Goal: Contribute content: Contribute content

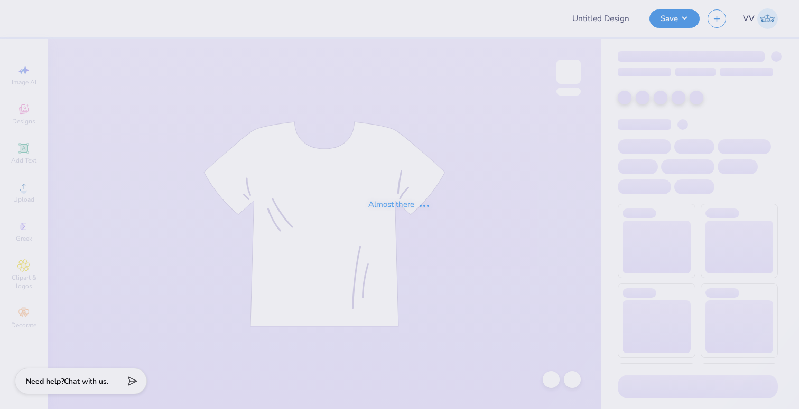
type input "PhiTau Fall Rush '25"
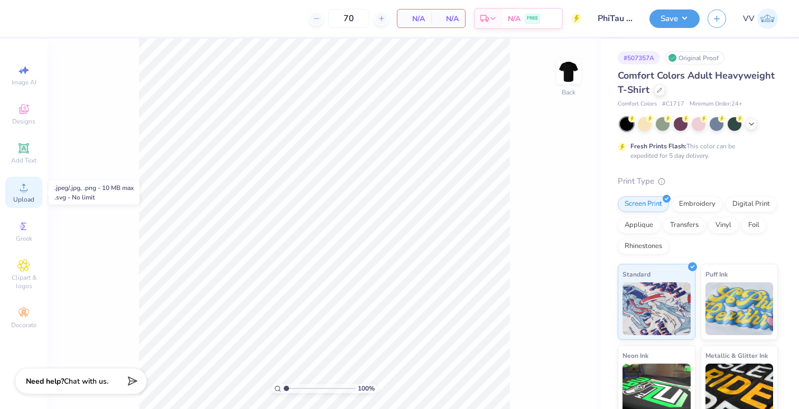
click at [26, 194] on div "Upload" at bounding box center [23, 192] width 37 height 31
click at [28, 148] on icon at bounding box center [23, 148] width 13 height 13
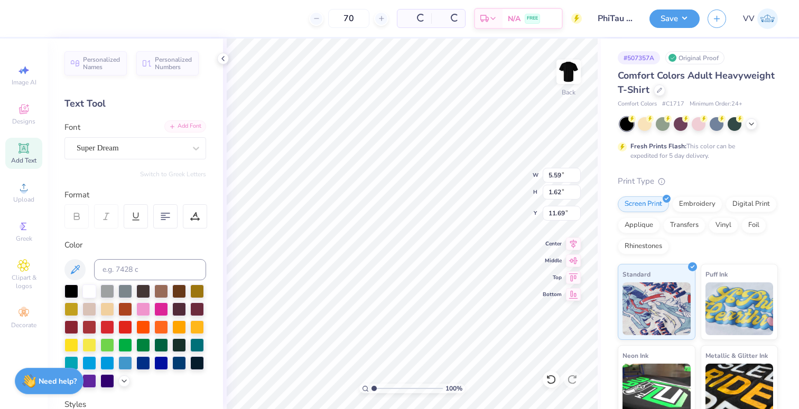
click at [187, 133] on div "Add Font Font Super Dream" at bounding box center [135, 141] width 142 height 38
click at [191, 124] on div "Add Font" at bounding box center [185, 126] width 42 height 12
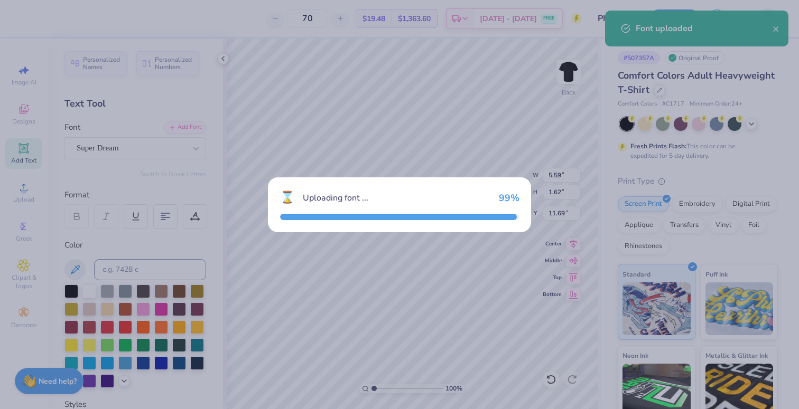
type input "6.48"
type input "1.79"
type input "11.60"
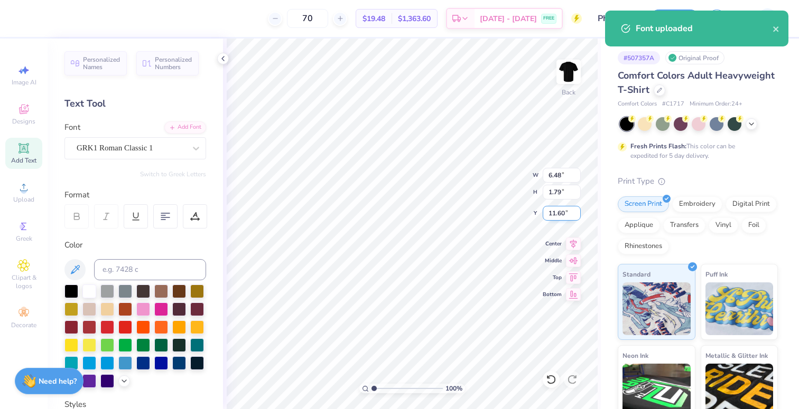
type textarea "FKT"
type input "5.21"
type input "1.68"
type input "11.66"
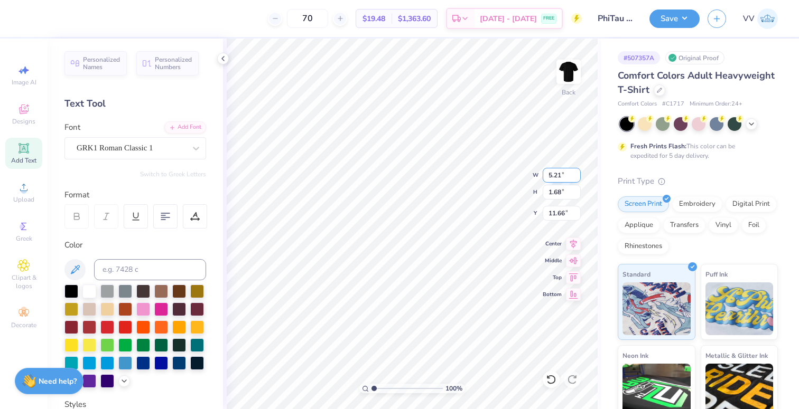
click at [566, 173] on input "5.21" at bounding box center [562, 175] width 38 height 15
type input "11.00"
type input "3.55"
type input "3.00"
click at [570, 82] on img at bounding box center [568, 72] width 42 height 42
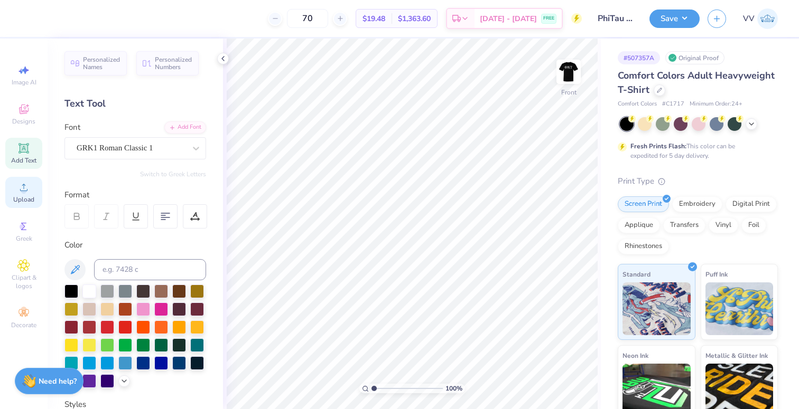
click at [18, 192] on icon at bounding box center [23, 187] width 13 height 13
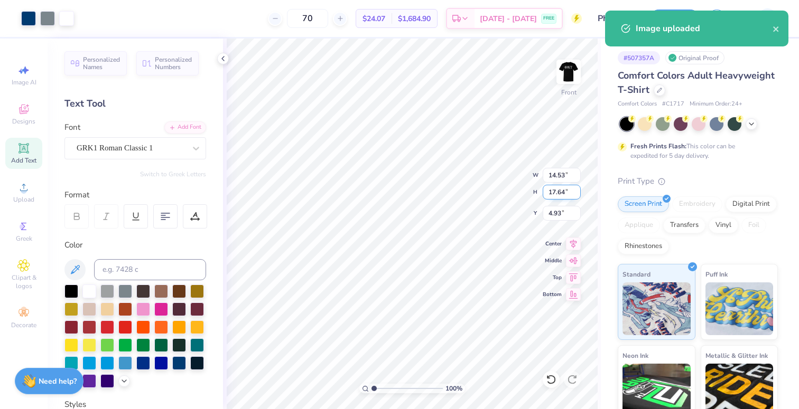
click at [559, 192] on input "17.64" at bounding box center [562, 192] width 38 height 15
type input "15"
type input "12.36"
type input "15.00"
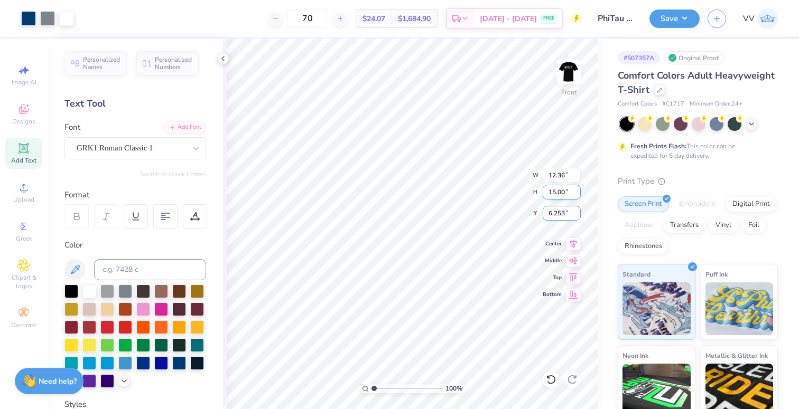
type input "6.25"
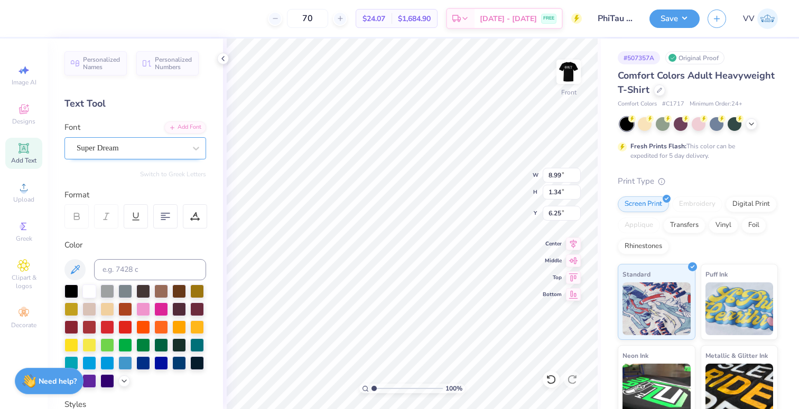
click at [120, 152] on div "Super Dream" at bounding box center [131, 148] width 111 height 16
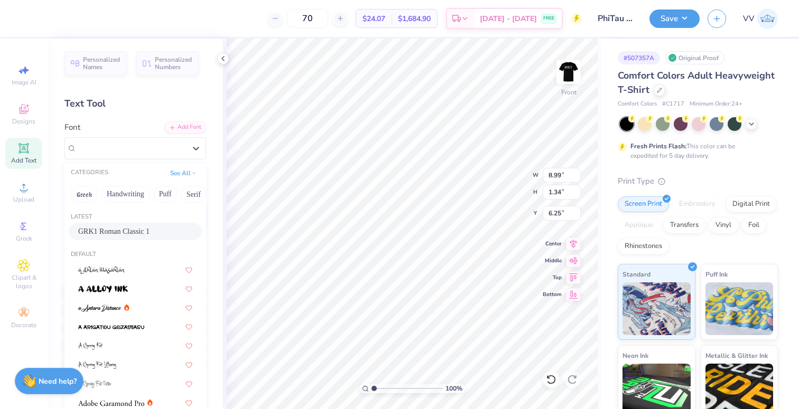
click at [117, 226] on span "GRK1 Roman Classic 1" at bounding box center [113, 231] width 71 height 11
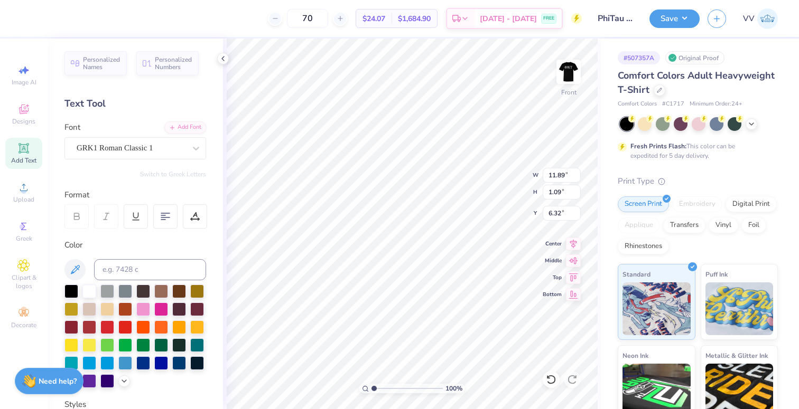
type input "11.89"
type input "1.09"
type input "6.24"
type input "20.07"
click at [134, 151] on div "Super Dream" at bounding box center [131, 148] width 111 height 16
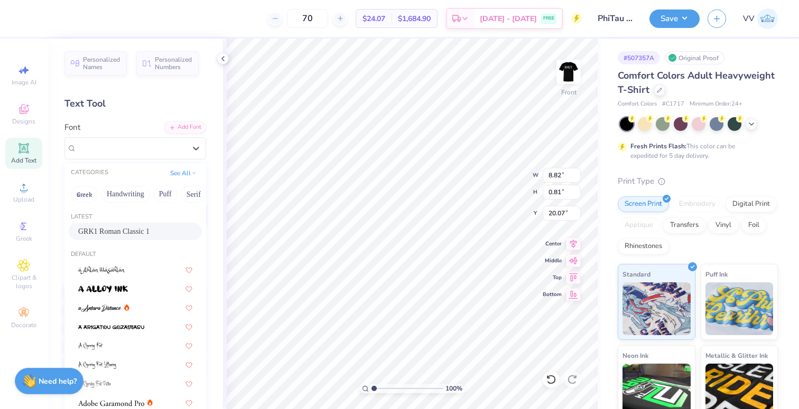
click at [125, 230] on span "GRK1 Roman Classic 1" at bounding box center [113, 231] width 71 height 11
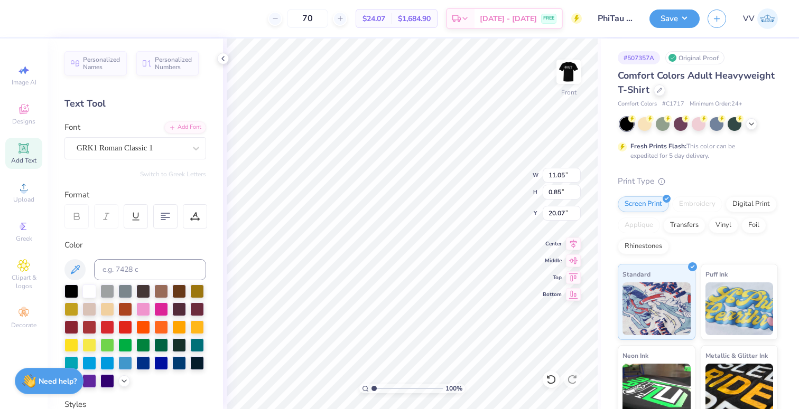
type input "11.05"
type input "0.85"
click at [556, 213] on input "20.12" at bounding box center [562, 213] width 38 height 15
type input "20.44"
click at [551, 199] on input "15.06" at bounding box center [562, 192] width 38 height 15
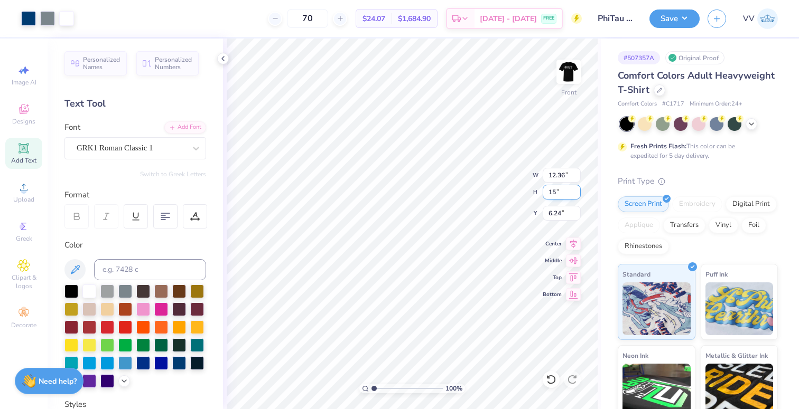
type input "15"
type input "12.31"
type input "15.00"
type input "3.00"
click at [674, 17] on button "Save" at bounding box center [674, 17] width 50 height 18
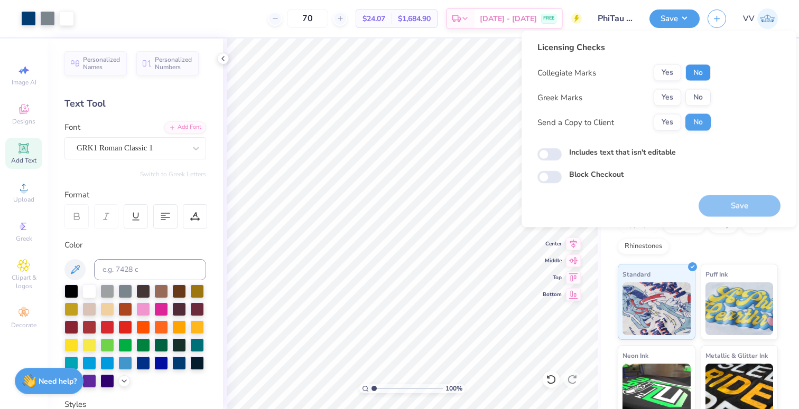
click at [699, 74] on button "No" at bounding box center [697, 72] width 25 height 17
click at [667, 98] on button "Yes" at bounding box center [666, 97] width 27 height 17
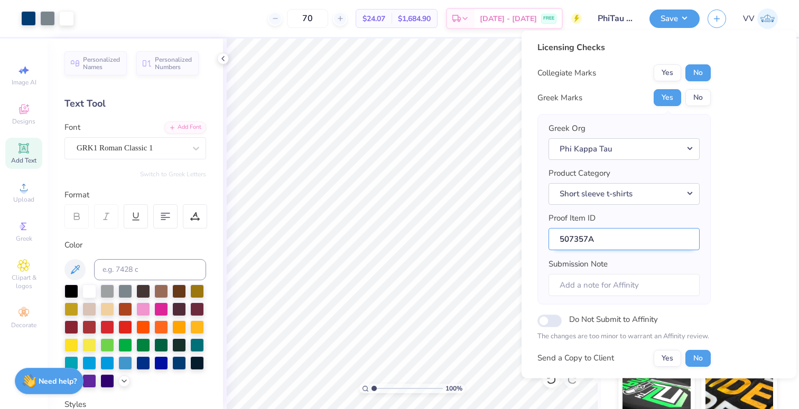
scroll to position [85, 0]
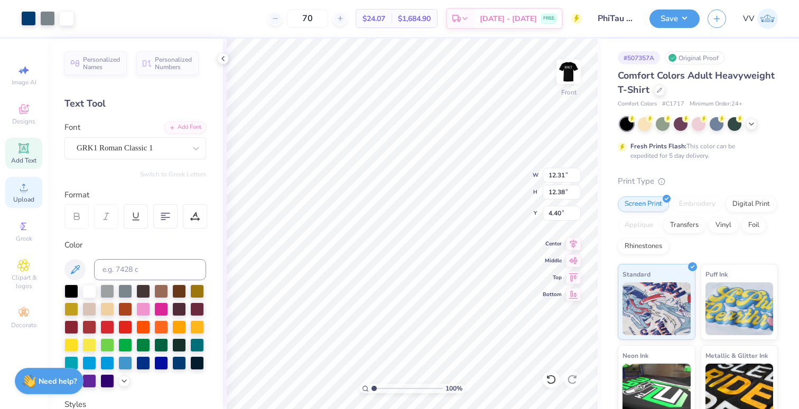
click at [14, 200] on span "Upload" at bounding box center [23, 199] width 21 height 8
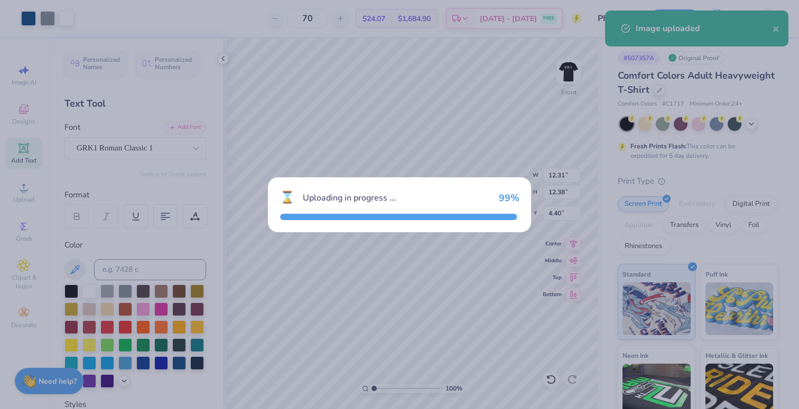
type input "14.53"
type input "14.61"
type input "6.44"
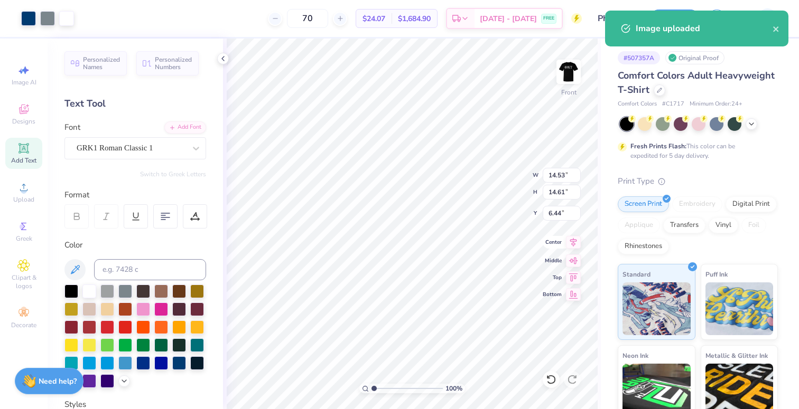
type input "12.31"
type input "12.38"
type input "4.40"
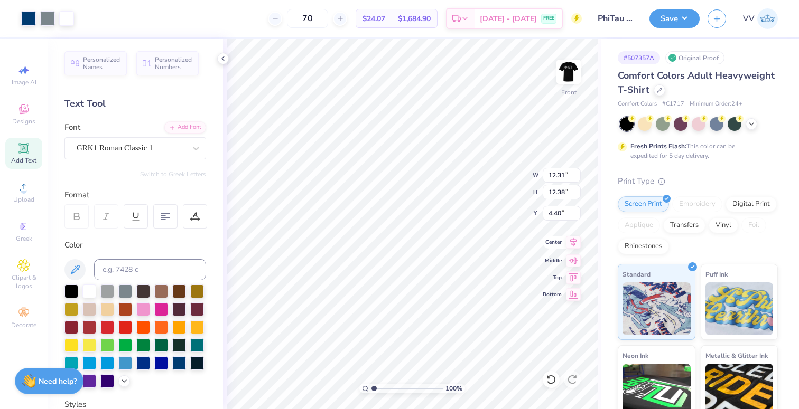
type input "14.53"
type input "14.61"
type input "6.44"
click at [563, 173] on input "14.53" at bounding box center [562, 175] width 38 height 15
type input "12.31"
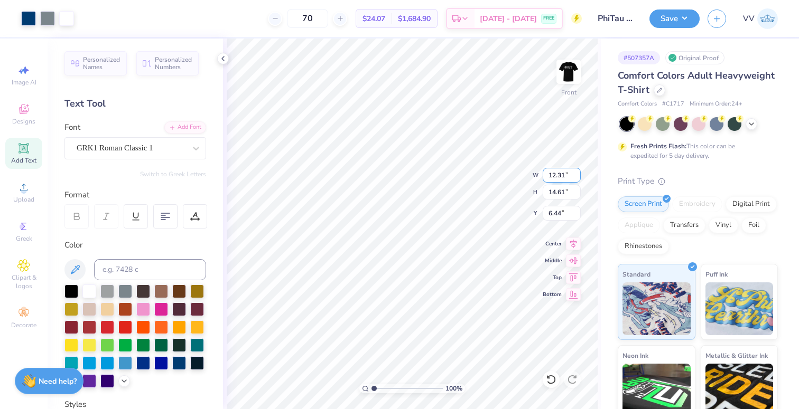
type input "12.38"
click at [558, 213] on input "7.56" at bounding box center [562, 213] width 38 height 15
type input "4.40"
click at [553, 172] on input "12.31" at bounding box center [562, 175] width 38 height 15
drag, startPoint x: 681, startPoint y: 19, endPoint x: 681, endPoint y: 28, distance: 9.0
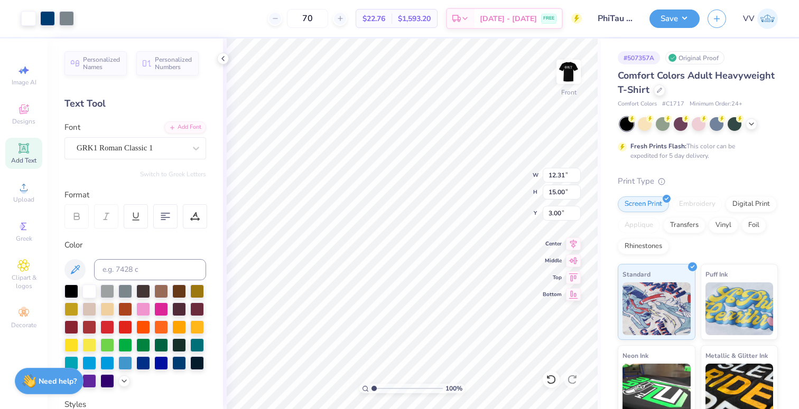
click at [681, 19] on button "Save" at bounding box center [674, 19] width 50 height 18
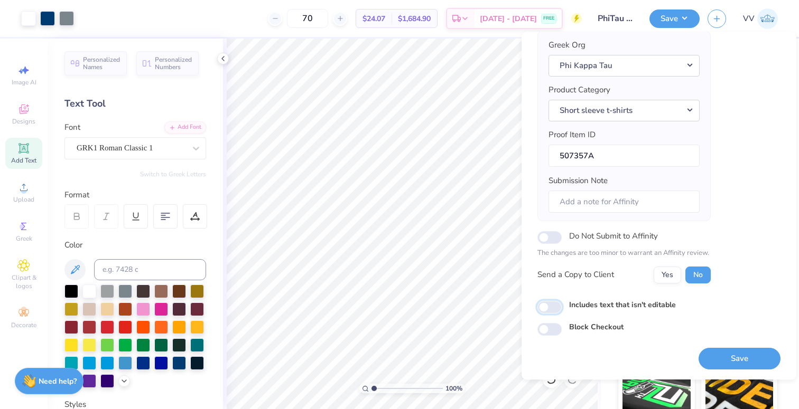
click at [551, 304] on input "Includes text that isn't editable" at bounding box center [549, 307] width 24 height 13
checkbox input "true"
click at [734, 357] on button "Save" at bounding box center [739, 359] width 82 height 22
